Goal: Find specific page/section: Find specific page/section

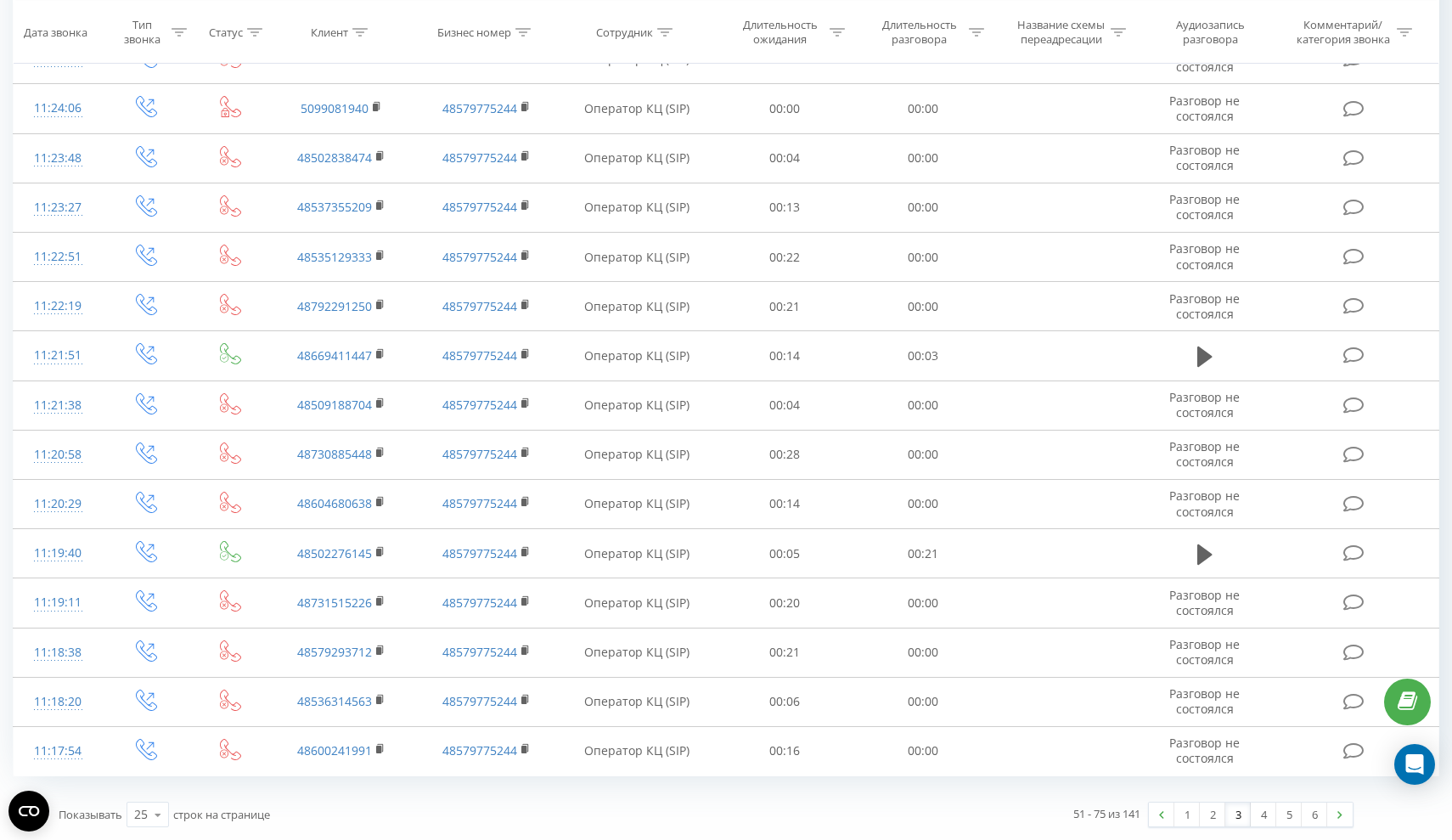
scroll to position [723, 0]
